Goal: Find specific page/section: Find specific page/section

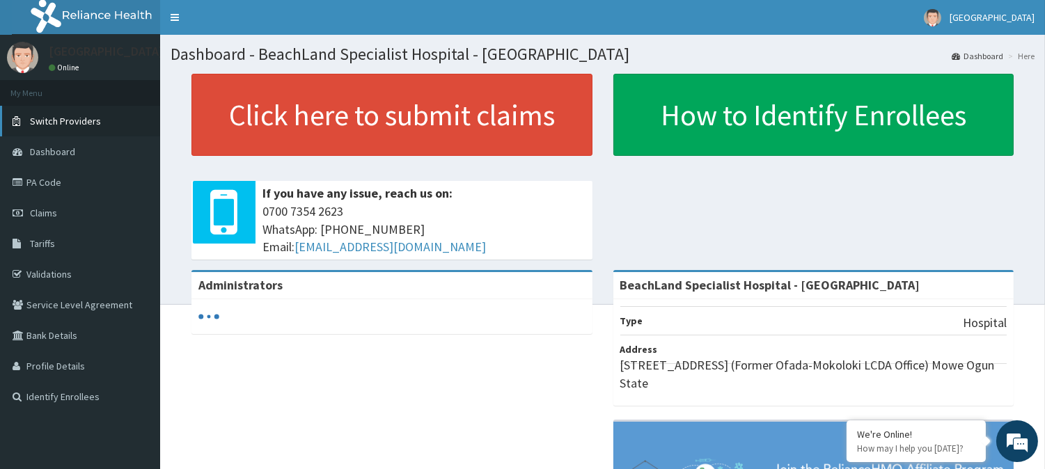
click at [73, 120] on span "Switch Providers" at bounding box center [65, 121] width 71 height 13
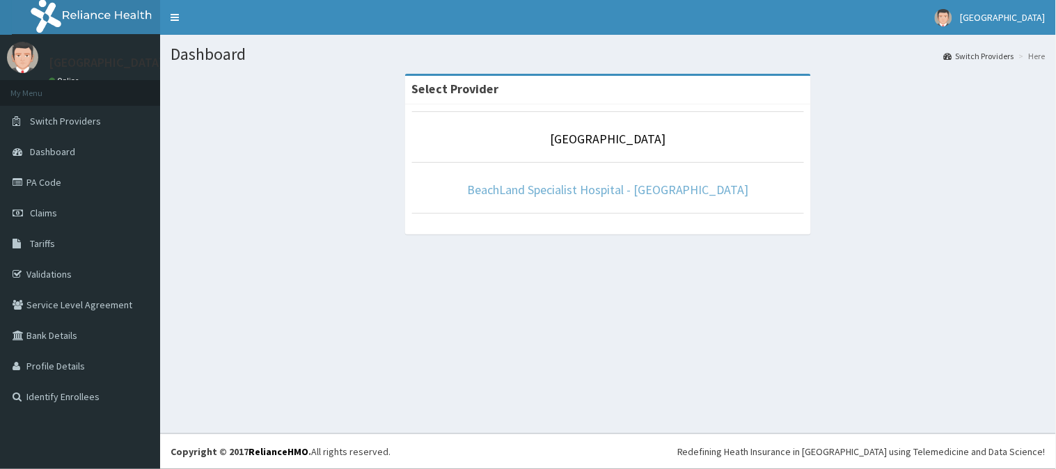
click at [561, 188] on link "BeachLand Specialist Hospital - [GEOGRAPHIC_DATA]" at bounding box center [608, 190] width 282 height 16
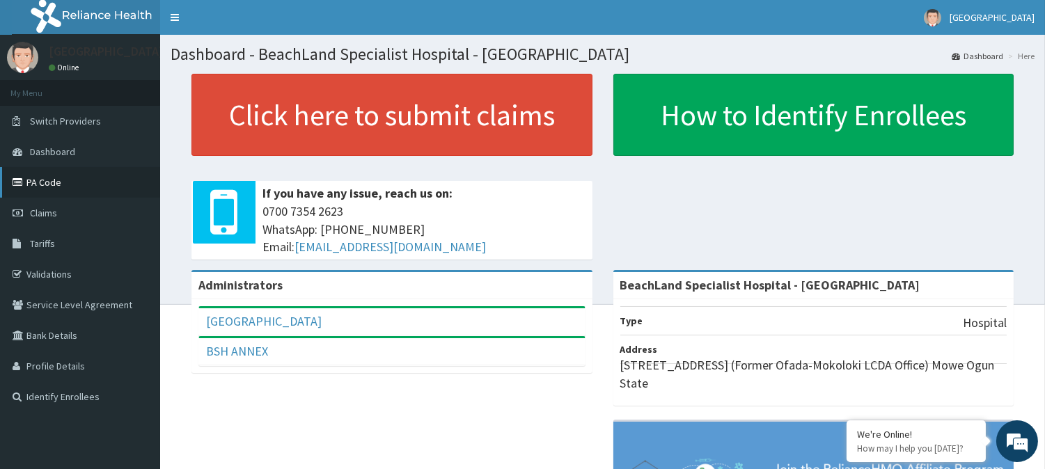
click at [65, 178] on link "PA Code" at bounding box center [80, 182] width 160 height 31
